Goal: Task Accomplishment & Management: Manage account settings

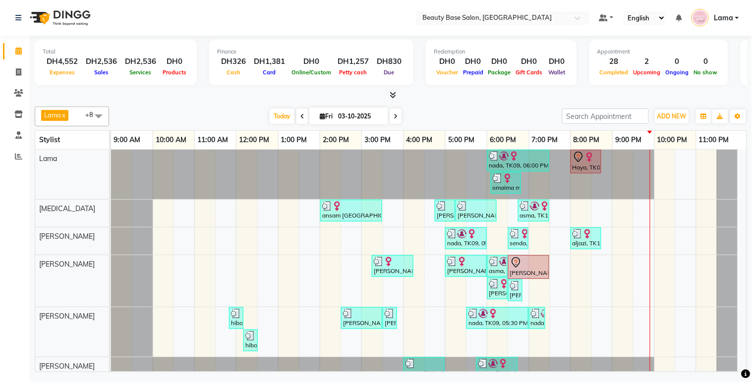
scroll to position [105, 0]
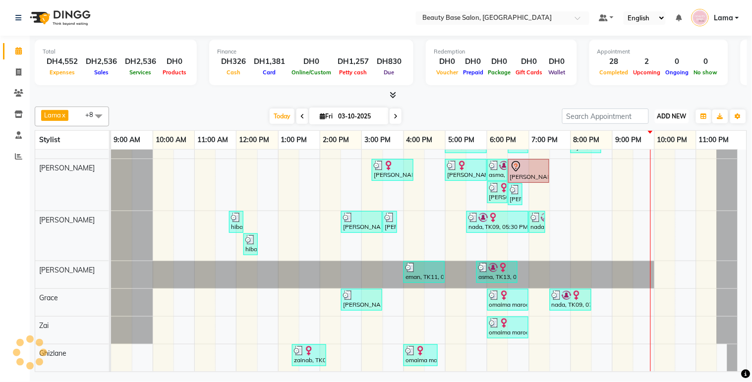
click at [678, 111] on button "ADD NEW Toggle Dropdown" at bounding box center [672, 117] width 34 height 14
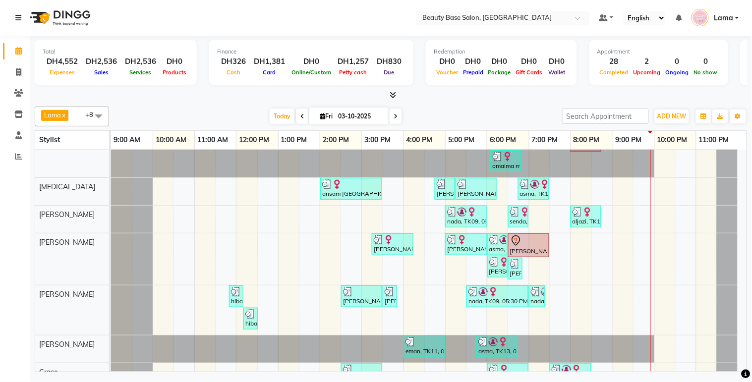
scroll to position [105, 0]
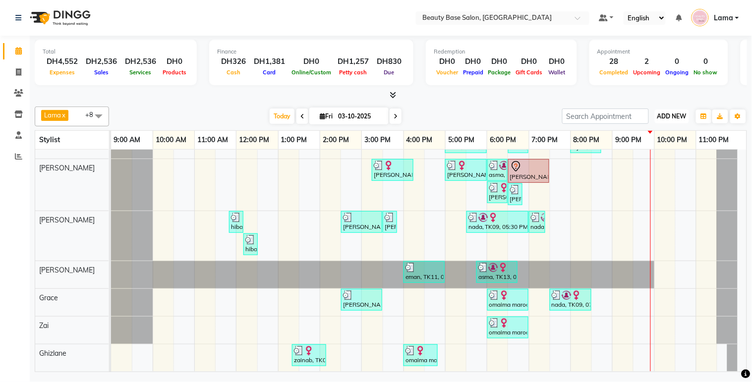
click at [677, 113] on span "ADD NEW" at bounding box center [672, 116] width 29 height 7
click at [658, 135] on button "Add Appointment" at bounding box center [650, 134] width 78 height 13
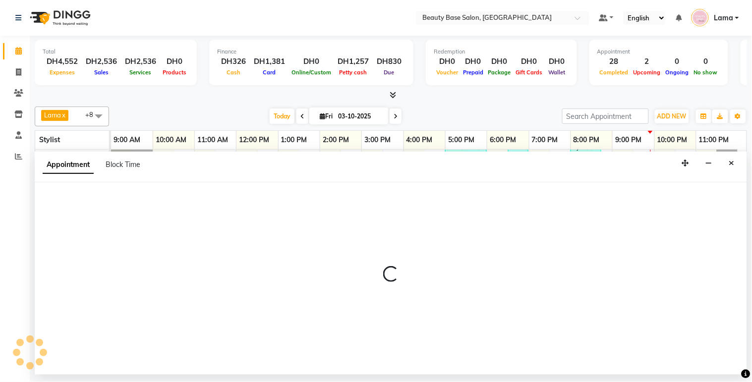
select select "600"
select select "tentative"
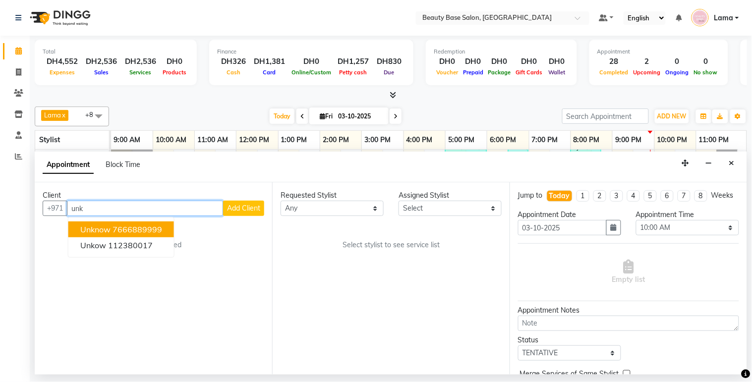
click at [151, 228] on ngb-highlight "7666889999" at bounding box center [138, 230] width 50 height 10
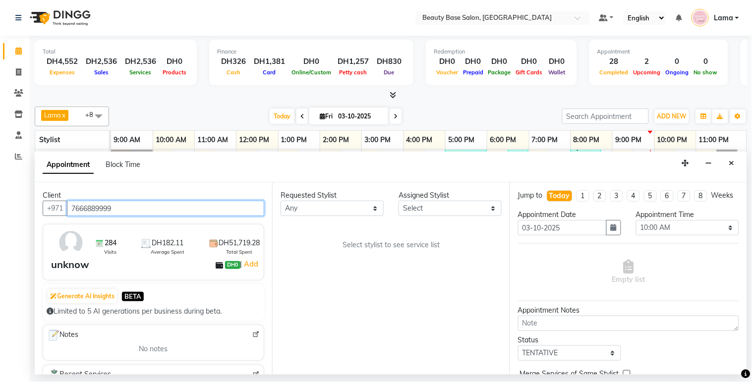
type input "7666889999"
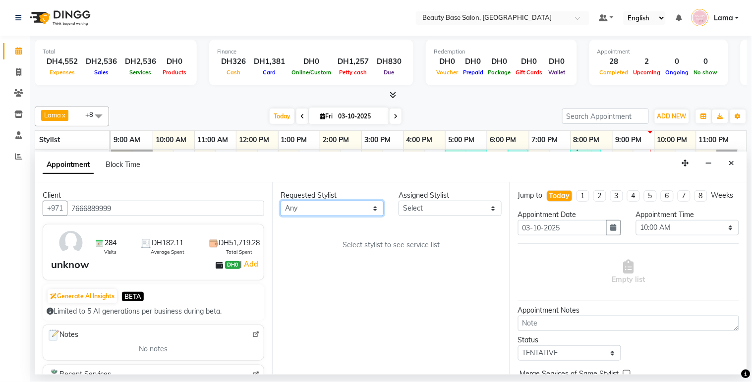
click at [343, 207] on select "Any Ana Ghizlane Grace jenny Lama Rachel Ramila yasmin Zai" at bounding box center [332, 208] width 103 height 15
select select "31342"
click at [281, 201] on select "Any Ana Ghizlane Grace jenny Lama Rachel Ramila yasmin Zai" at bounding box center [332, 208] width 103 height 15
select select "31342"
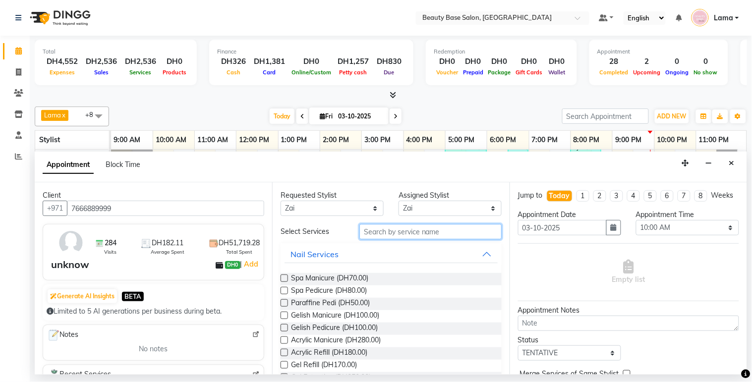
click at [407, 234] on input "text" at bounding box center [431, 231] width 142 height 15
click at [413, 230] on input "text" at bounding box center [431, 231] width 142 height 15
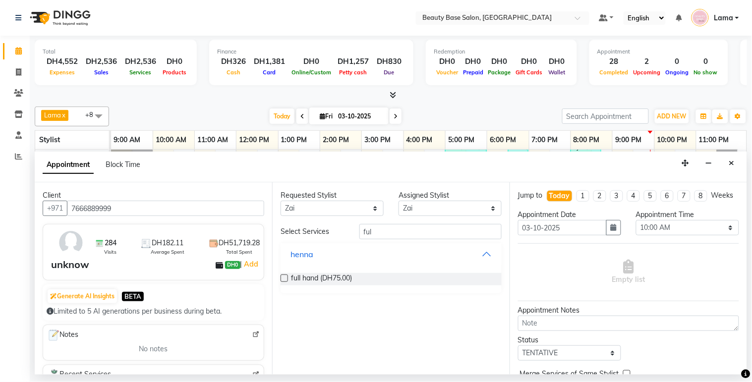
click at [489, 258] on button "henna" at bounding box center [391, 255] width 213 height 18
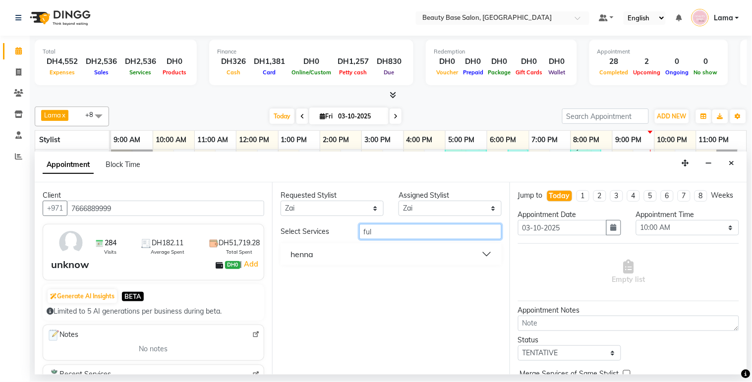
click at [413, 235] on input "ful" at bounding box center [431, 231] width 142 height 15
type input "f"
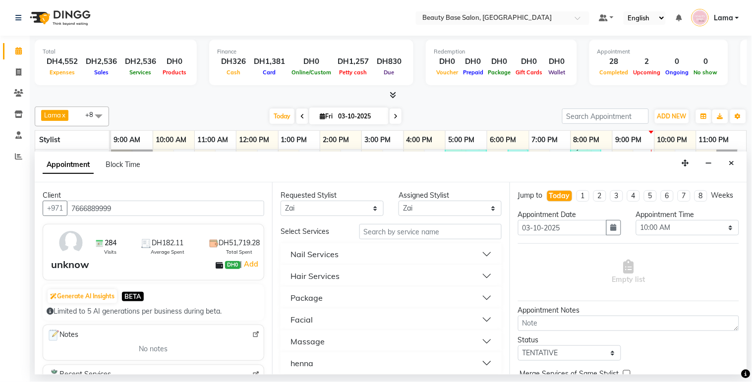
click at [482, 347] on button "Massage" at bounding box center [391, 342] width 213 height 18
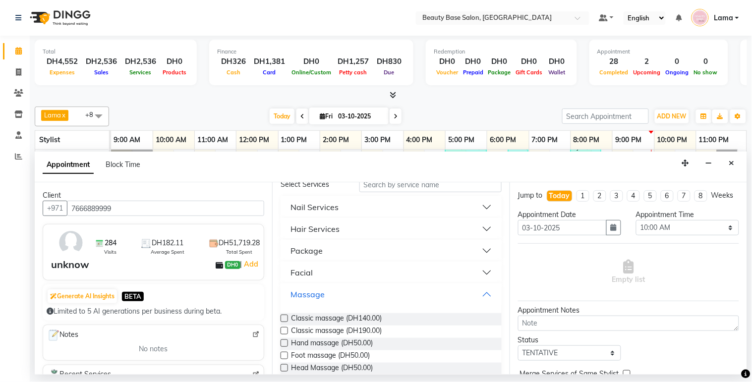
scroll to position [50, 0]
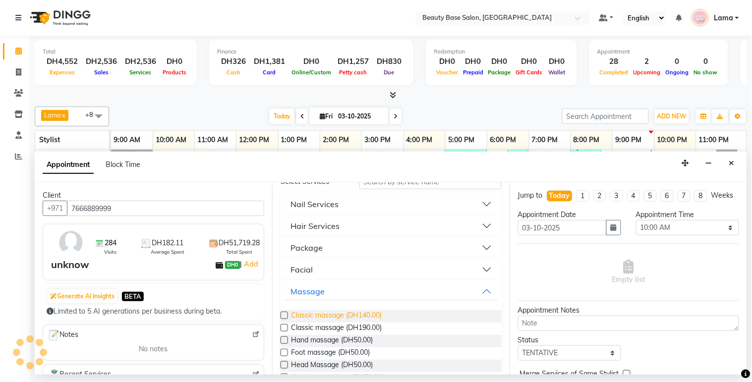
click at [378, 313] on span "Classic massage (DH140.00)" at bounding box center [336, 316] width 91 height 12
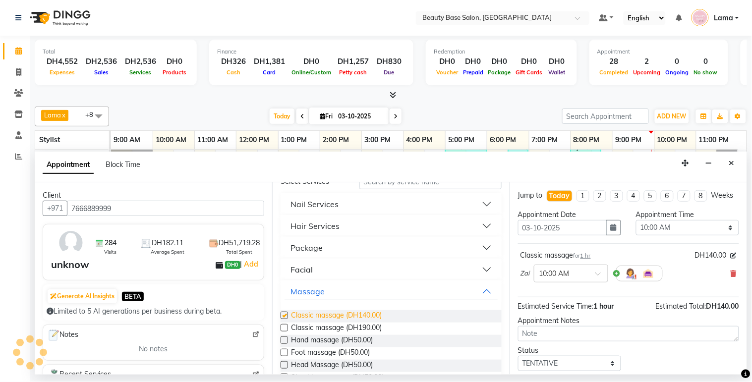
checkbox input "false"
click at [577, 278] on input "text" at bounding box center [562, 273] width 44 height 10
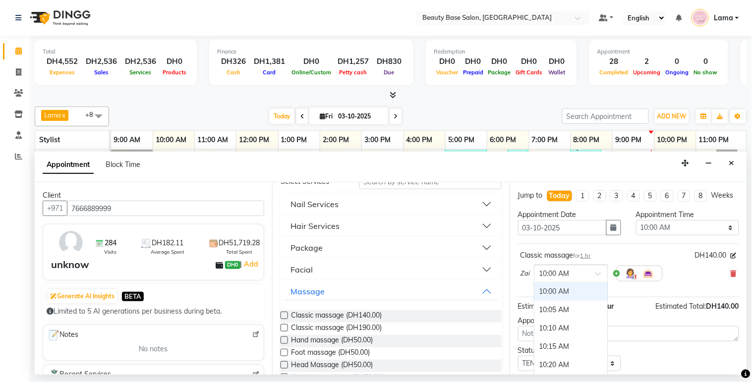
type input "8"
click at [569, 298] on div "08:00 PM" at bounding box center [571, 292] width 73 height 18
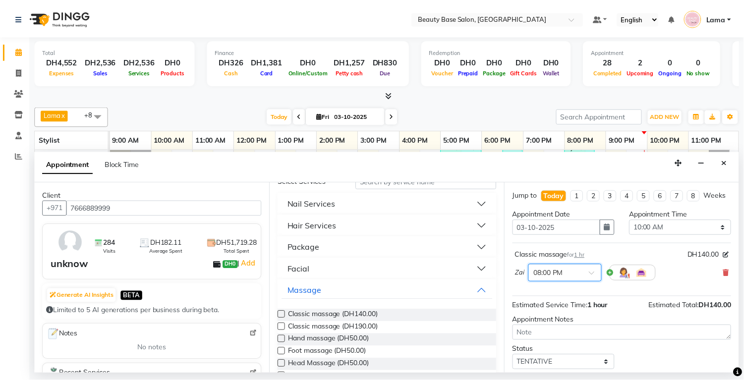
scroll to position [68, 0]
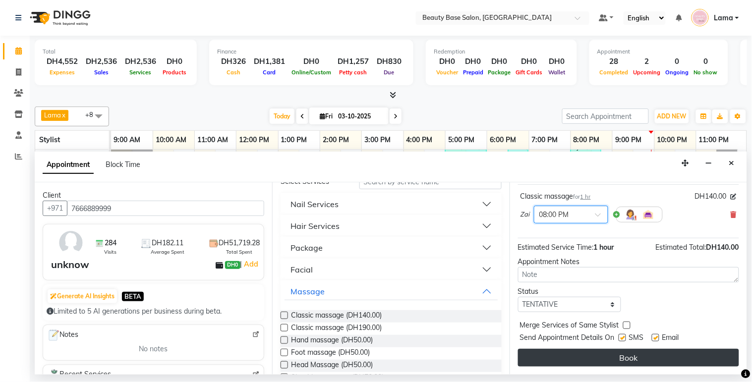
click at [597, 350] on button "Book" at bounding box center [628, 358] width 221 height 18
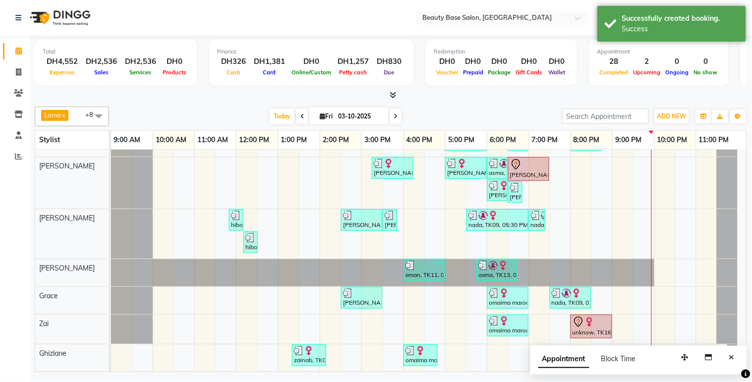
click at [602, 316] on div at bounding box center [592, 322] width 38 height 12
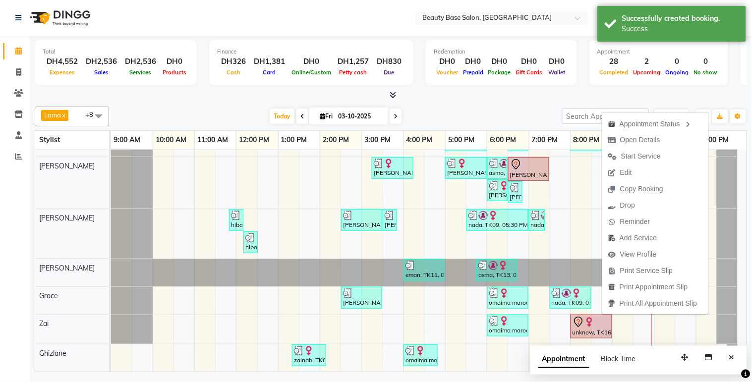
click at [652, 328] on div at bounding box center [652, 212] width 0 height 320
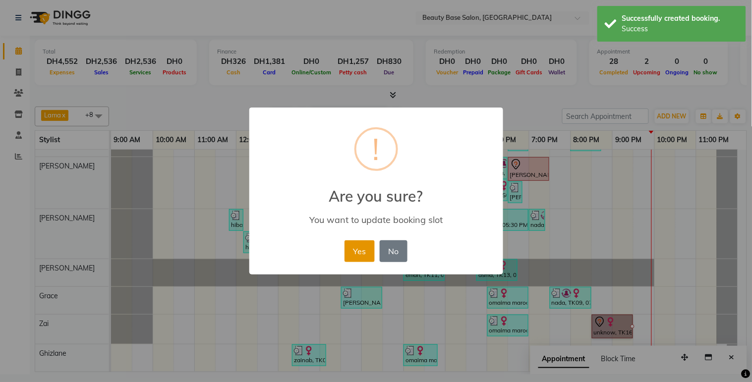
click at [360, 255] on button "Yes" at bounding box center [360, 252] width 30 height 22
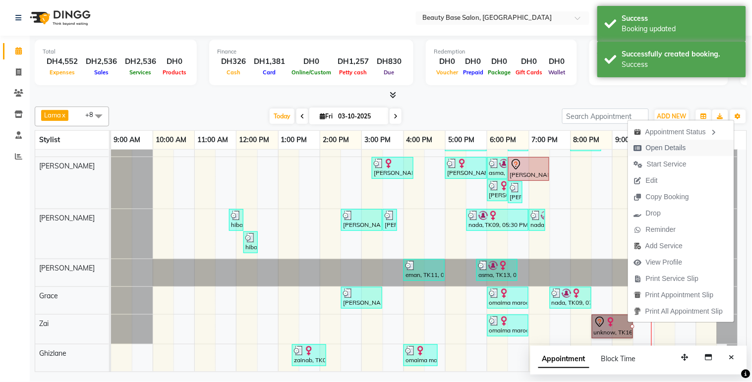
click at [687, 149] on span "Open Details" at bounding box center [660, 148] width 64 height 16
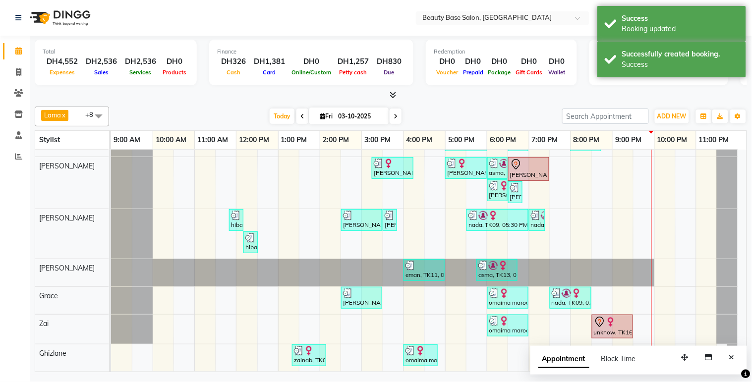
click at [617, 324] on div "unknow, TK16, 08:30 PM-09:30 PM, Classic massage" at bounding box center [612, 326] width 39 height 21
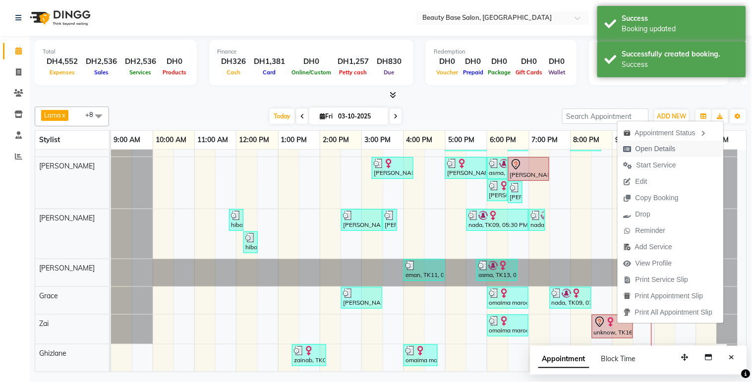
click at [674, 147] on span "Open Details" at bounding box center [656, 149] width 40 height 10
select select "7"
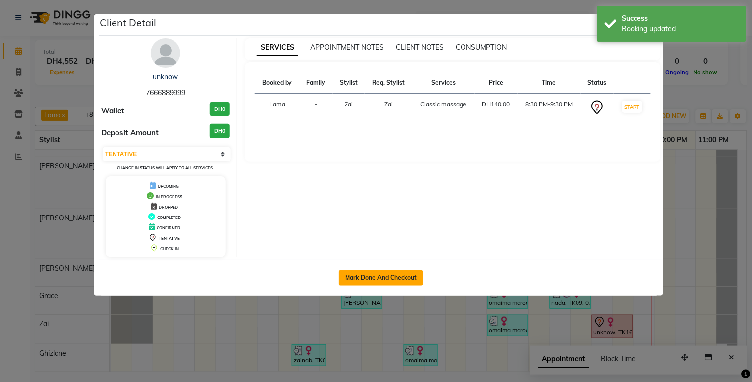
click at [389, 280] on button "Mark Done And Checkout" at bounding box center [381, 278] width 85 height 16
select select "service"
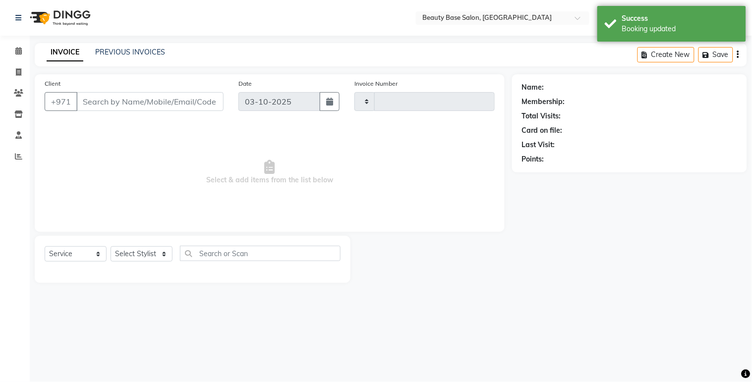
type input "2461"
select select "813"
type input "7666889999"
select select "31342"
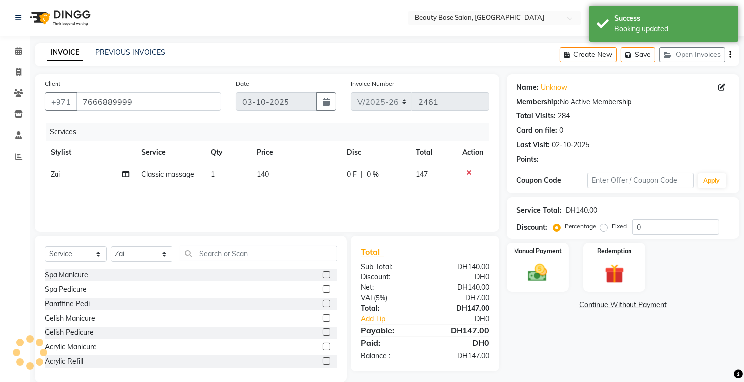
click at [616, 229] on label "Fixed" at bounding box center [619, 226] width 15 height 9
click at [610, 229] on input "Fixed" at bounding box center [606, 226] width 7 height 7
radio input "true"
click at [551, 274] on img at bounding box center [538, 273] width 33 height 23
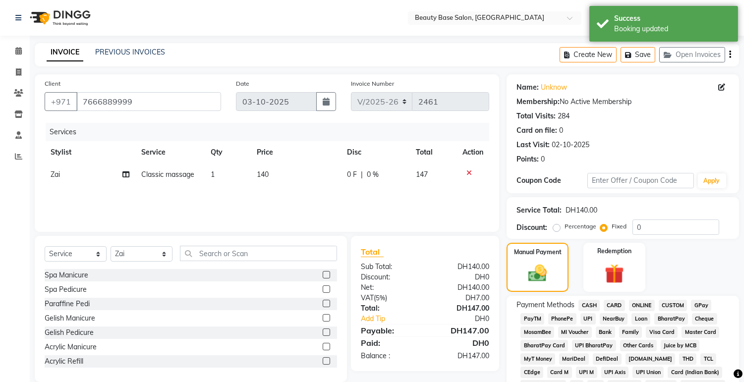
click at [595, 301] on span "CASH" at bounding box center [589, 305] width 21 height 11
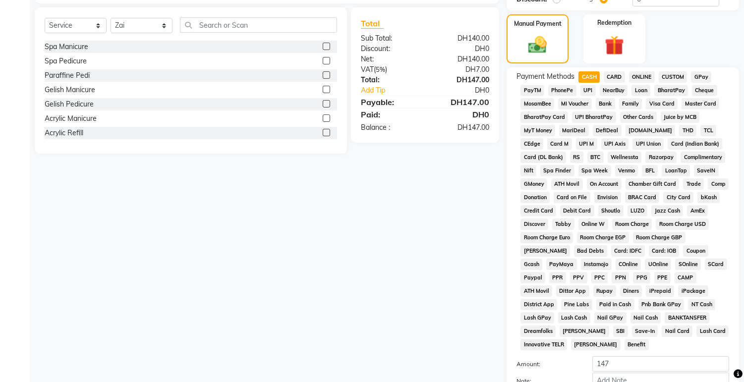
scroll to position [279, 0]
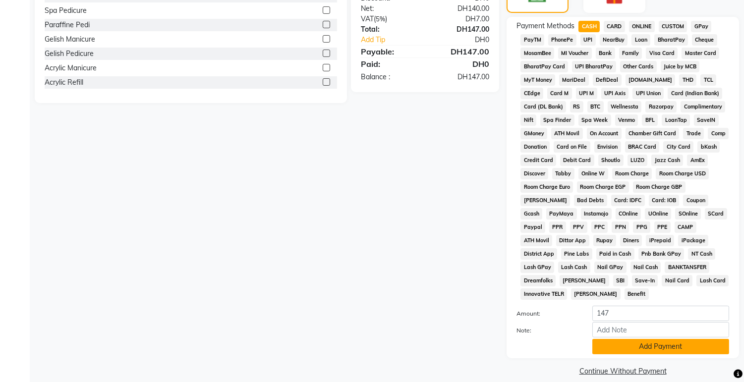
click at [645, 339] on button "Add Payment" at bounding box center [661, 346] width 137 height 15
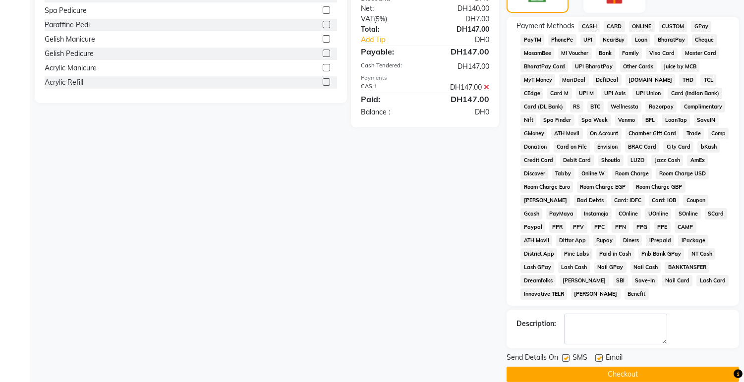
click at [622, 367] on button "Checkout" at bounding box center [623, 374] width 233 height 15
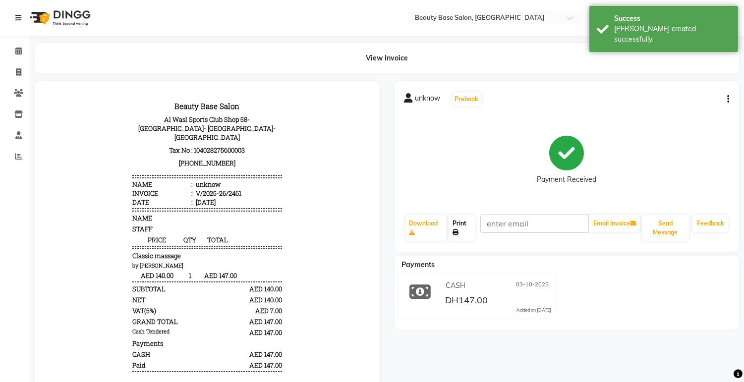
click at [462, 230] on link "Print" at bounding box center [462, 228] width 27 height 26
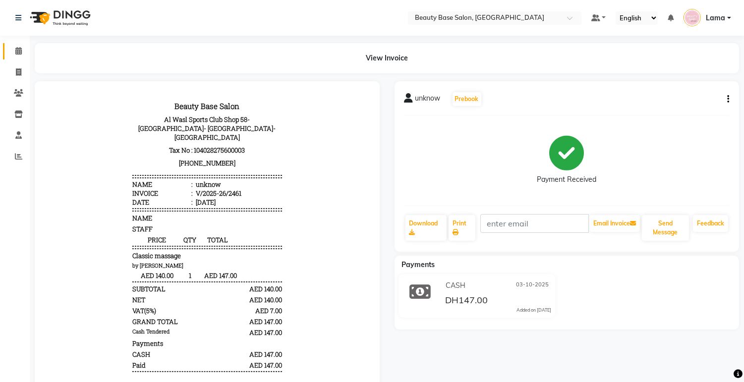
click at [10, 46] on span at bounding box center [18, 51] width 17 height 11
